Goal: Task Accomplishment & Management: Manage account settings

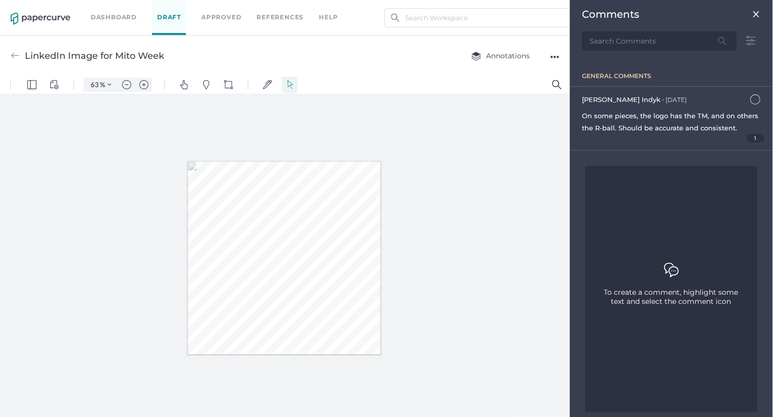
scroll to position [93, 0]
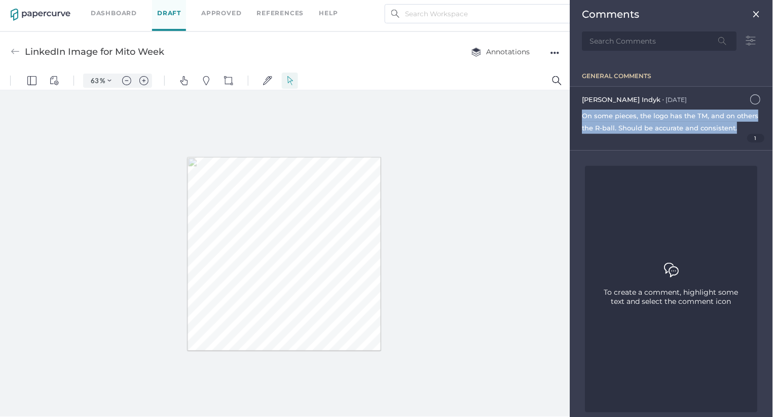
drag, startPoint x: 583, startPoint y: 114, endPoint x: 736, endPoint y: 135, distance: 154.6
click at [736, 135] on div "[PERSON_NAME] ● [DATE] [DATE] 1:13pm On some pieces, the logo has the TM, and o…" at bounding box center [671, 118] width 203 height 63
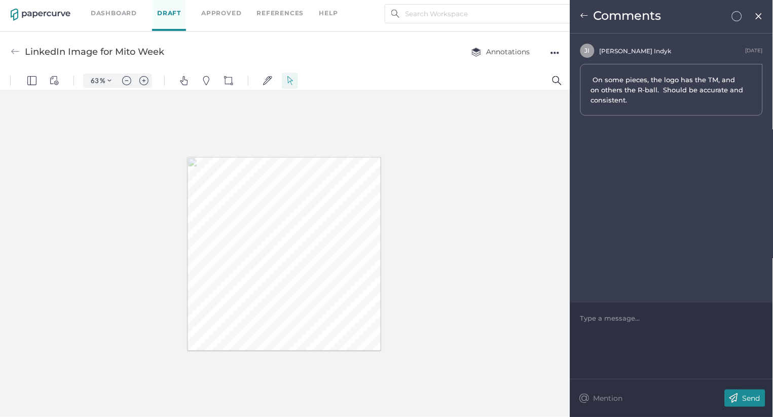
click at [637, 98] on span "On some pieces, the logo has the TM, and on others the R-ball. Should be accura…" at bounding box center [667, 90] width 153 height 30
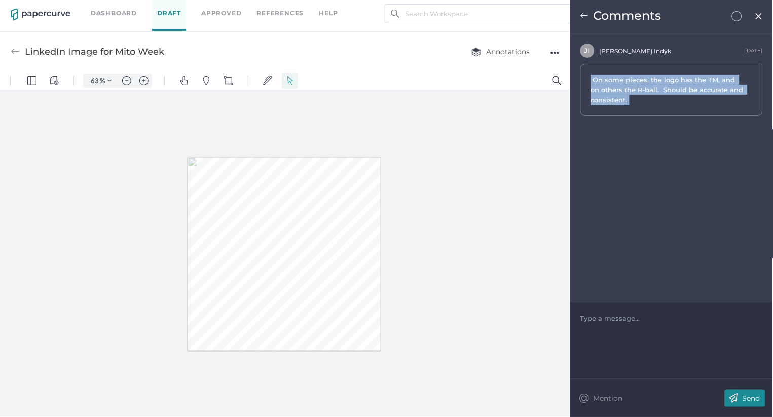
drag, startPoint x: 634, startPoint y: 99, endPoint x: 583, endPoint y: 72, distance: 57.8
click at [583, 72] on div "On some pieces, the logo has the TM, and on others the R-ball. Should be accura…" at bounding box center [671, 90] width 182 height 52
click at [13, 51] on img at bounding box center [15, 51] width 9 height 9
click at [16, 50] on img at bounding box center [15, 51] width 9 height 9
click at [761, 18] on img at bounding box center [759, 16] width 9 height 8
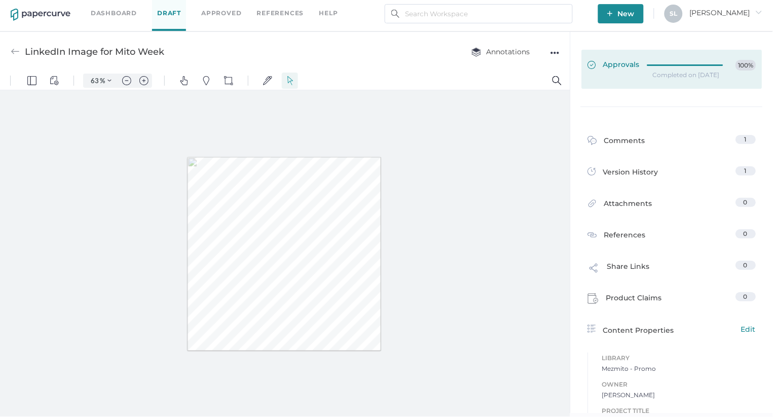
click at [620, 64] on span "Approvals" at bounding box center [614, 65] width 52 height 11
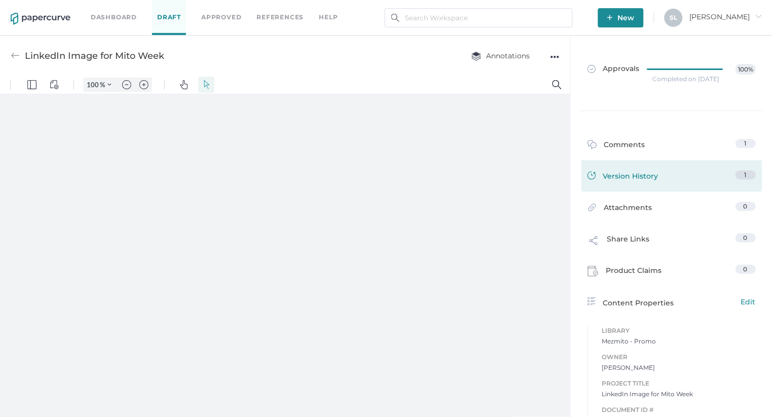
type input "63"
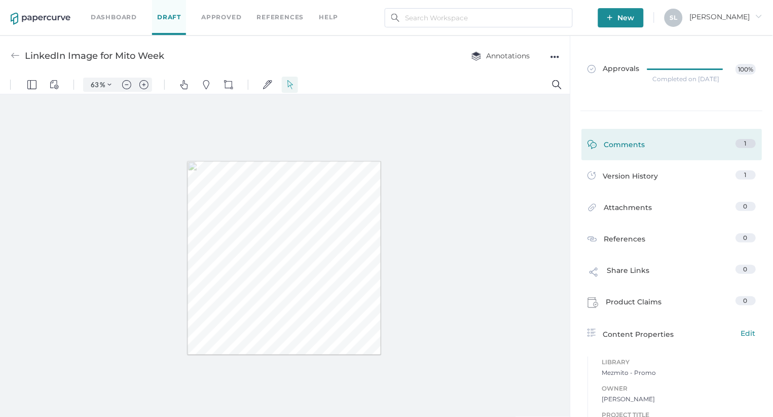
click at [628, 144] on div "Comments" at bounding box center [617, 147] width 58 height 16
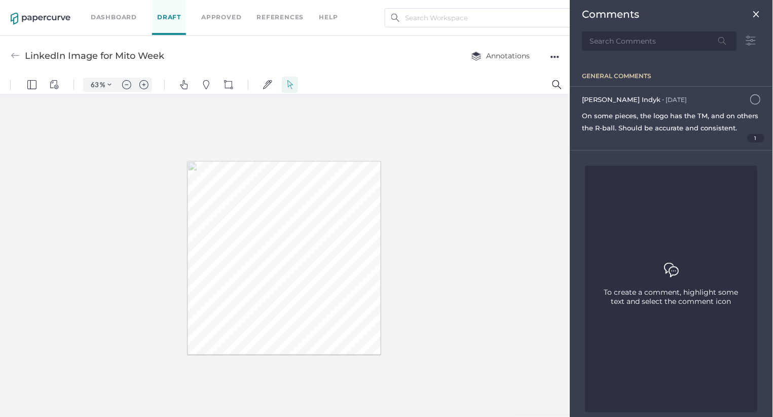
scroll to position [4, 0]
